Goal: Navigation & Orientation: Understand site structure

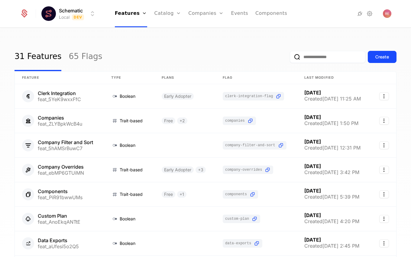
click at [382, 15] on div at bounding box center [349, 13] width 86 height 8
